Goal: Check status: Check status

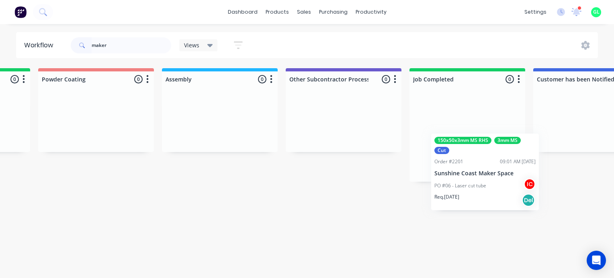
scroll to position [0, 2208]
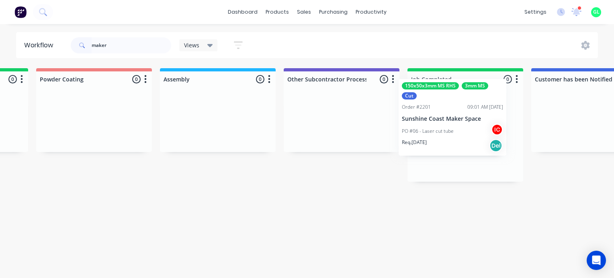
drag, startPoint x: 279, startPoint y: 149, endPoint x: 420, endPoint y: 127, distance: 142.7
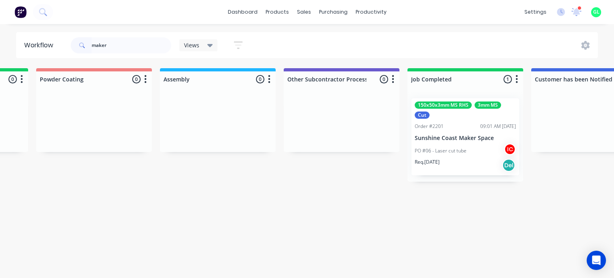
click at [100, 43] on input "maker" at bounding box center [132, 45] width 80 height 16
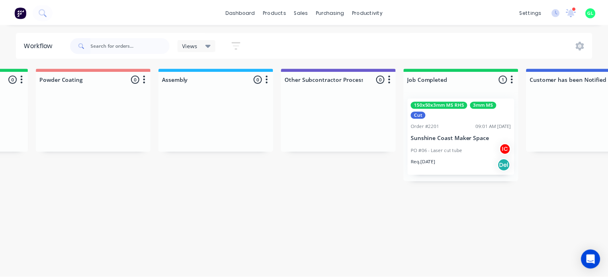
scroll to position [0, 0]
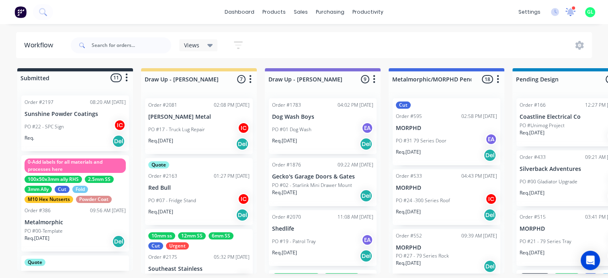
click at [572, 11] on icon at bounding box center [570, 11] width 7 height 7
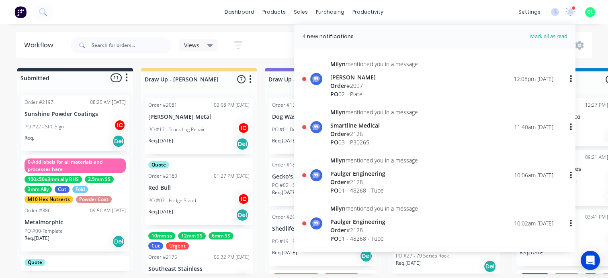
click at [355, 94] on div "PO 02 - Plate" at bounding box center [374, 94] width 88 height 8
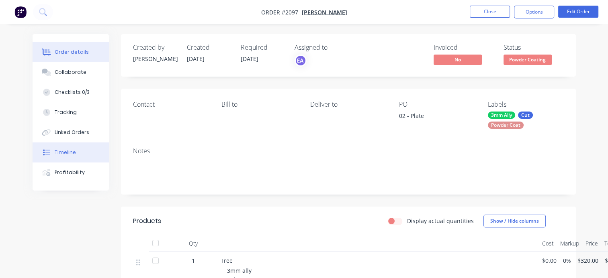
click at [67, 151] on div "Timeline" at bounding box center [65, 152] width 21 height 7
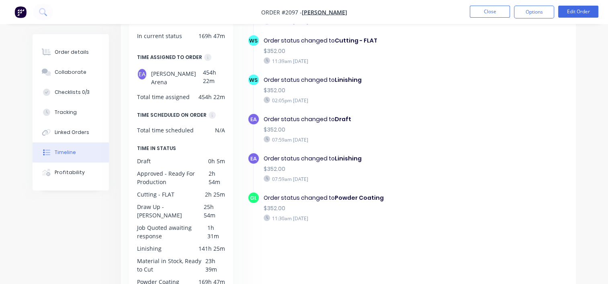
scroll to position [161, 0]
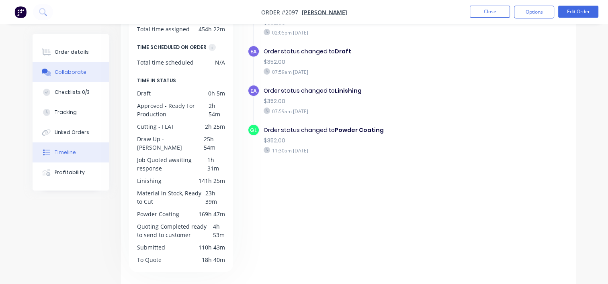
click at [79, 77] on button "Collaborate" at bounding box center [71, 72] width 76 height 20
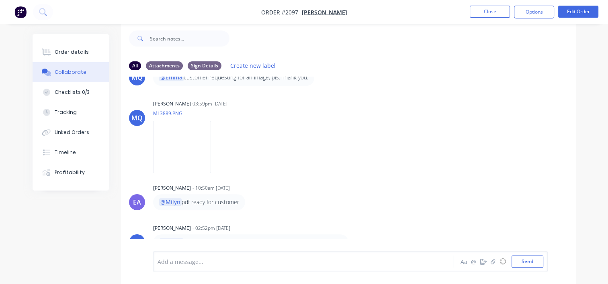
scroll to position [621, 0]
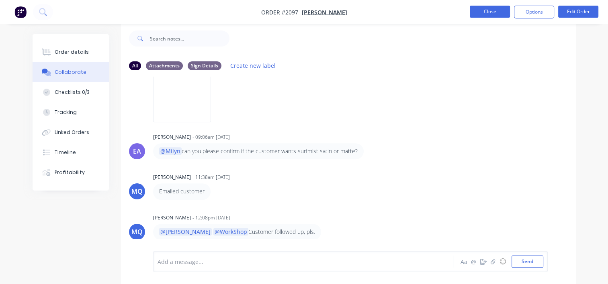
click at [502, 16] on button "Close" at bounding box center [490, 12] width 40 height 12
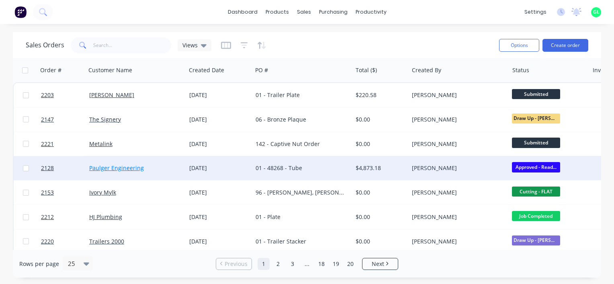
click at [131, 169] on link "Paulger Engineering" at bounding box center [116, 168] width 55 height 8
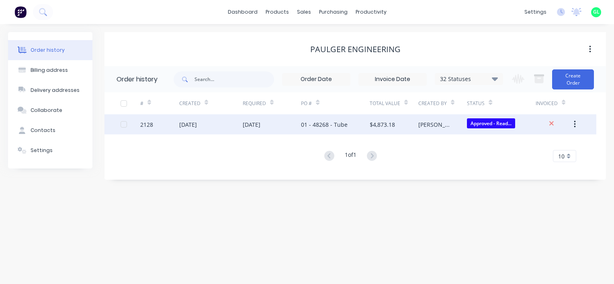
click at [190, 128] on div "18 Aug 2025" at bounding box center [188, 125] width 18 height 8
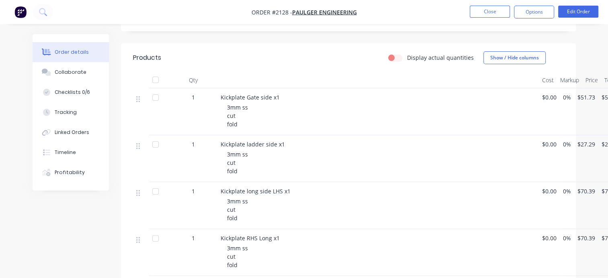
scroll to position [113, 0]
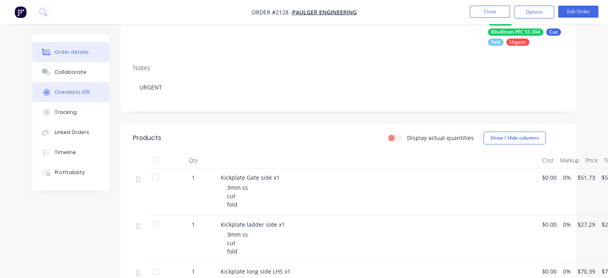
click at [77, 90] on div "Checklists 0/6" at bounding box center [72, 92] width 35 height 7
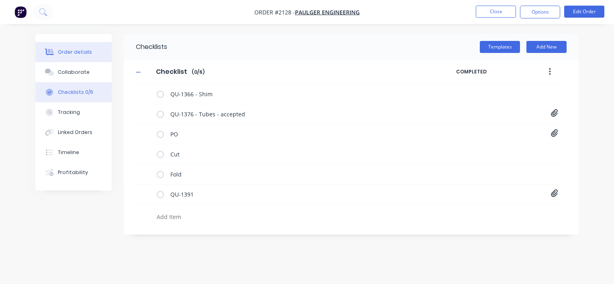
click at [76, 51] on div "Order details" at bounding box center [75, 52] width 34 height 7
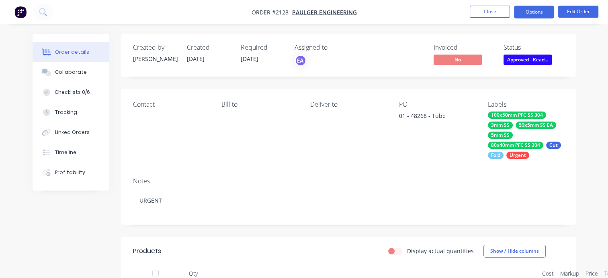
click at [538, 9] on button "Options" at bounding box center [534, 12] width 40 height 13
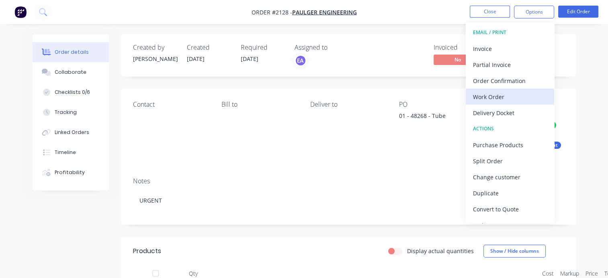
click at [490, 98] on div "Work Order" at bounding box center [510, 97] width 74 height 12
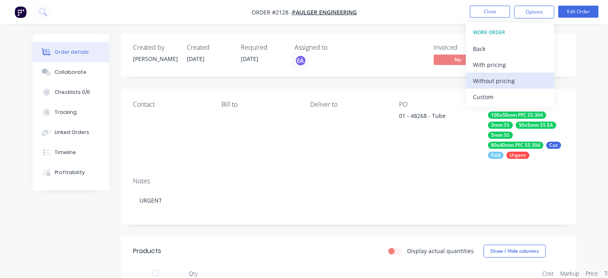
click at [491, 76] on div "Without pricing" at bounding box center [510, 81] width 74 height 12
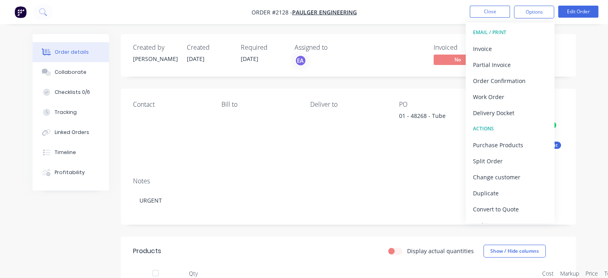
click at [333, 170] on div "Contact Bill to Deliver to PO 01 - 48268 - Tube Labels 100x50mm PFC SS 304 3mm …" at bounding box center [348, 130] width 455 height 82
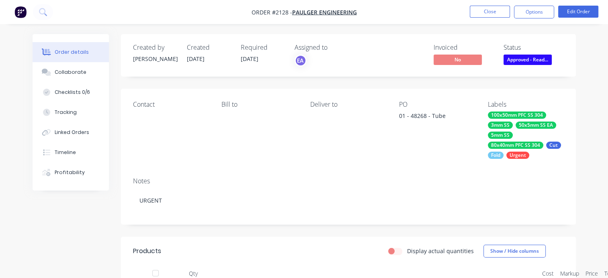
click at [526, 59] on span "Approved - Read..." at bounding box center [527, 60] width 48 height 10
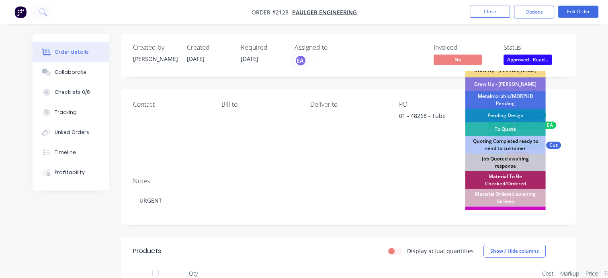
scroll to position [40, 0]
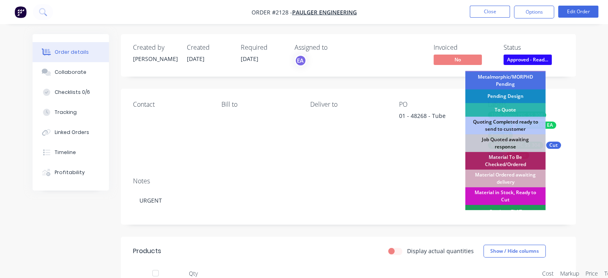
click at [505, 178] on div "Material Ordered awaiting delivery" at bounding box center [505, 179] width 80 height 18
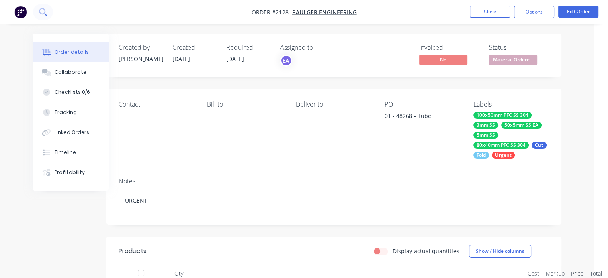
scroll to position [0, 25]
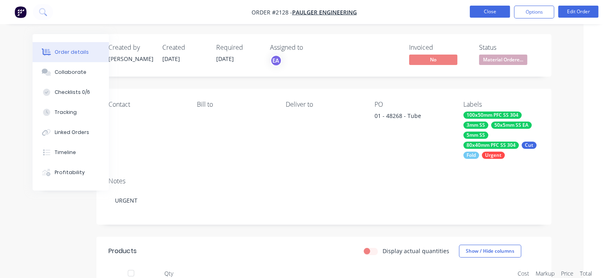
click at [486, 13] on button "Close" at bounding box center [490, 12] width 40 height 12
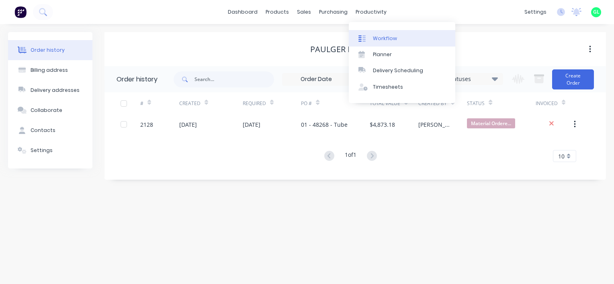
click at [384, 36] on div "Workflow" at bounding box center [385, 38] width 24 height 7
